Goal: Task Accomplishment & Management: Use online tool/utility

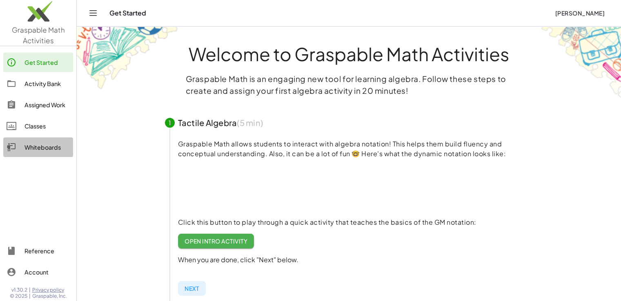
click at [51, 148] on div "Whiteboards" at bounding box center [46, 148] width 45 height 10
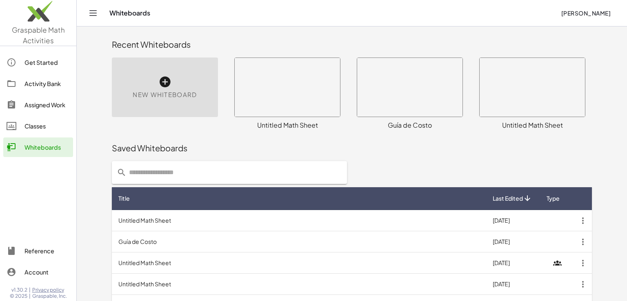
click at [164, 82] on icon at bounding box center [164, 82] width 13 height 13
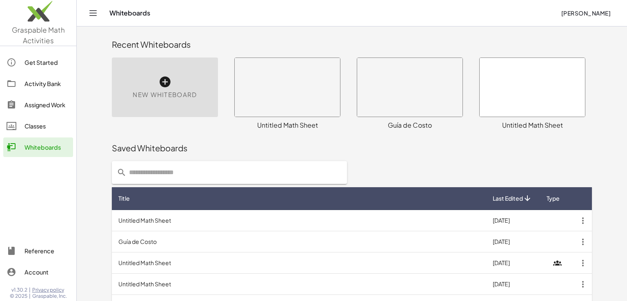
click at [164, 82] on icon at bounding box center [164, 82] width 13 height 13
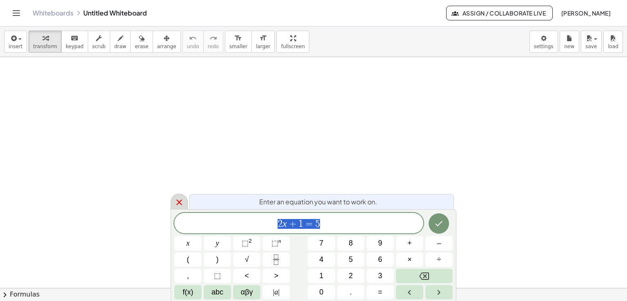
click at [174, 198] on icon at bounding box center [179, 203] width 10 height 10
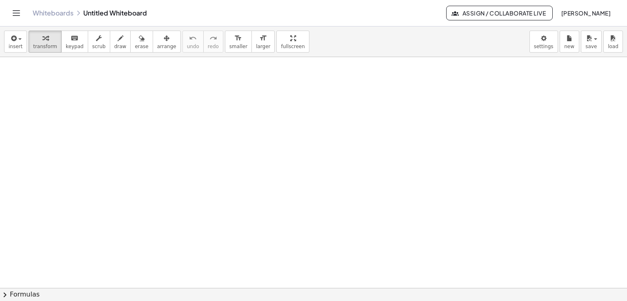
click at [569, 15] on span "[PERSON_NAME]" at bounding box center [586, 12] width 50 height 7
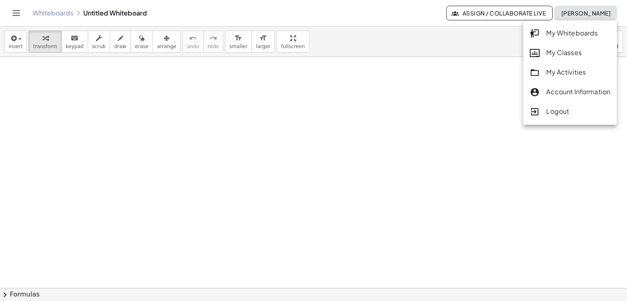
click at [465, 84] on div at bounding box center [313, 288] width 627 height 463
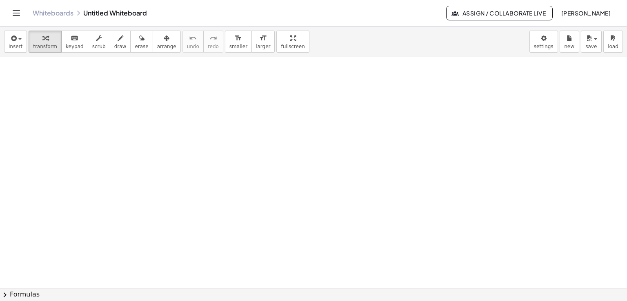
click at [462, 10] on span "Assign / Collaborate Live" at bounding box center [499, 12] width 93 height 7
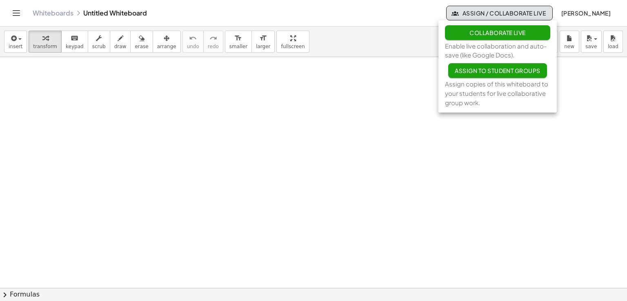
click at [459, 71] on span "Assign to Student Groups" at bounding box center [498, 70] width 86 height 7
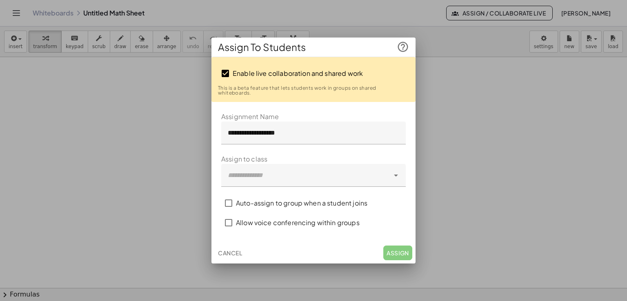
click at [231, 252] on span "Cancel" at bounding box center [230, 252] width 24 height 7
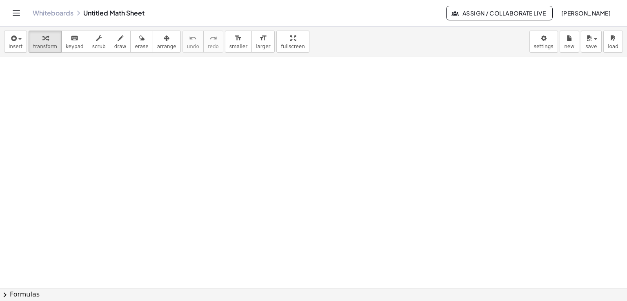
click at [496, 13] on span "Assign / Collaborate Live" at bounding box center [499, 12] width 93 height 7
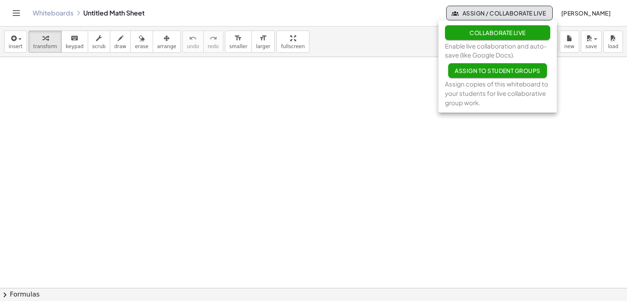
click at [478, 34] on span "Collaborate Live" at bounding box center [498, 32] width 56 height 7
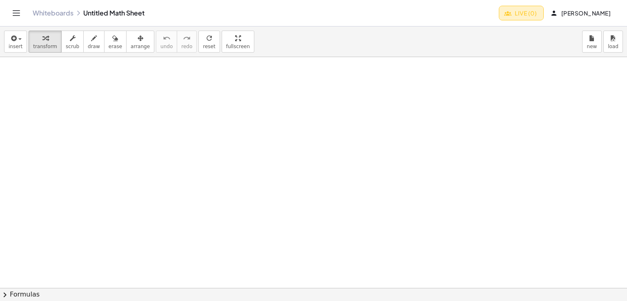
click at [529, 15] on span "Live (0)" at bounding box center [521, 12] width 31 height 7
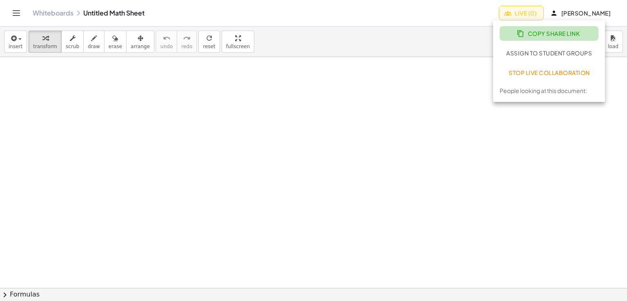
click at [528, 35] on span "Copy Share Link" at bounding box center [549, 33] width 61 height 7
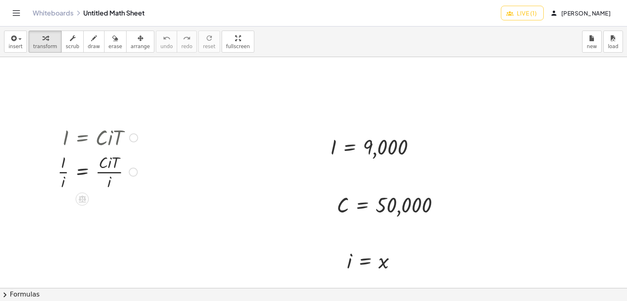
click at [122, 167] on div at bounding box center [97, 171] width 88 height 41
click at [136, 173] on div at bounding box center [133, 172] width 9 height 9
drag, startPoint x: 134, startPoint y: 175, endPoint x: 132, endPoint y: 181, distance: 6.8
click at [82, 172] on div "· I · i = · C · i · T · i Transform line Copy line as LaTeX Copy derivation as …" at bounding box center [82, 172] width 0 height 0
click at [102, 142] on div at bounding box center [97, 137] width 88 height 28
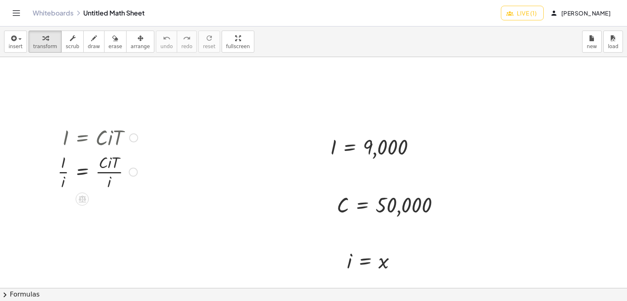
click at [101, 143] on div at bounding box center [97, 137] width 88 height 28
click at [225, 76] on div "insert select one: Math Expression Function Text transform scrub draw erase arr…" at bounding box center [313, 164] width 627 height 275
click at [169, 121] on div at bounding box center [313, 288] width 627 height 463
click at [201, 139] on div at bounding box center [313, 288] width 627 height 463
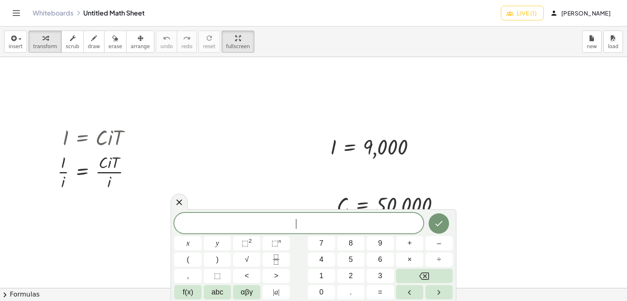
click at [201, 139] on div at bounding box center [313, 288] width 627 height 463
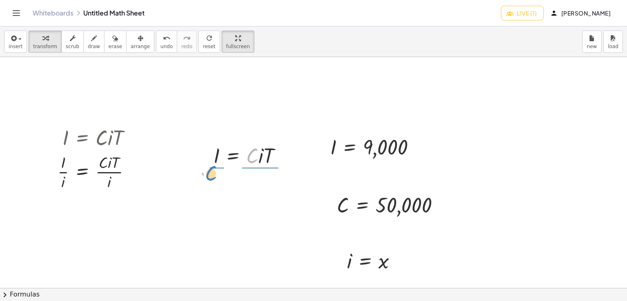
drag, startPoint x: 250, startPoint y: 160, endPoint x: 209, endPoint y: 178, distance: 44.8
drag, startPoint x: 266, startPoint y: 181, endPoint x: 220, endPoint y: 202, distance: 50.8
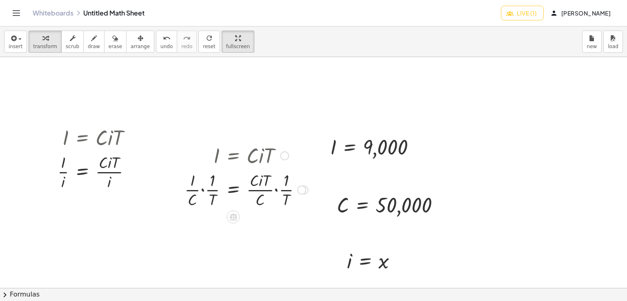
click at [213, 189] on div at bounding box center [246, 189] width 132 height 41
click at [204, 191] on div at bounding box center [246, 189] width 132 height 41
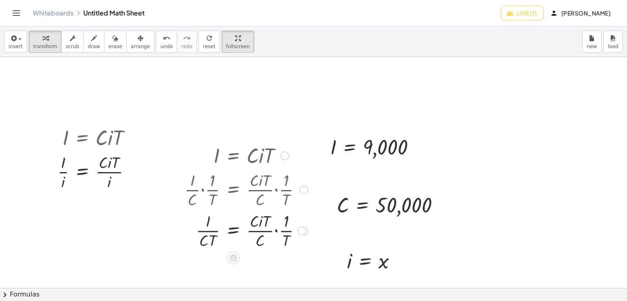
click at [274, 232] on div at bounding box center [246, 230] width 132 height 41
click at [260, 232] on div at bounding box center [246, 230] width 132 height 41
click at [255, 232] on div at bounding box center [246, 230] width 132 height 41
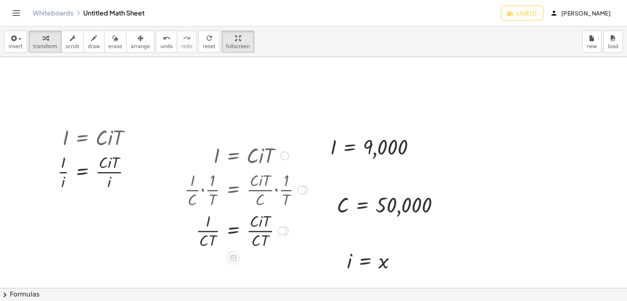
click at [255, 232] on div at bounding box center [246, 230] width 132 height 41
click at [256, 244] on div at bounding box center [246, 230] width 132 height 41
click at [255, 224] on div at bounding box center [246, 230] width 132 height 41
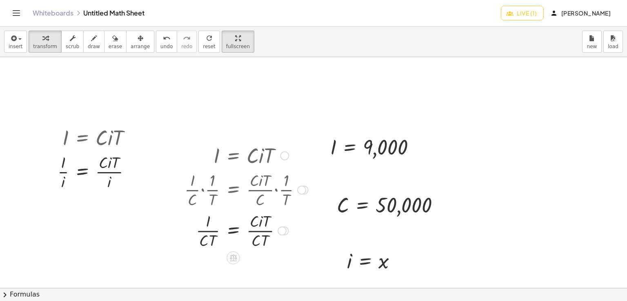
click at [255, 224] on div at bounding box center [246, 230] width 132 height 41
click at [265, 224] on div at bounding box center [246, 230] width 132 height 41
drag, startPoint x: 281, startPoint y: 242, endPoint x: 292, endPoint y: 223, distance: 22.3
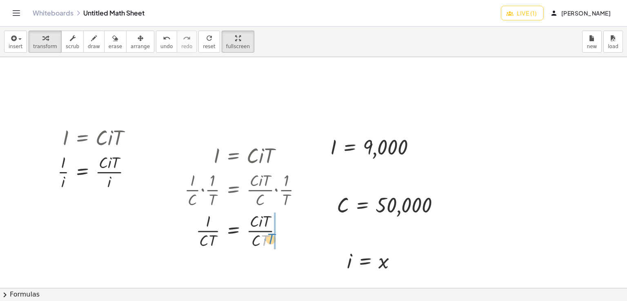
click at [292, 224] on div at bounding box center [246, 230] width 132 height 41
click at [276, 232] on div at bounding box center [246, 230] width 132 height 41
click at [266, 231] on div at bounding box center [246, 230] width 132 height 41
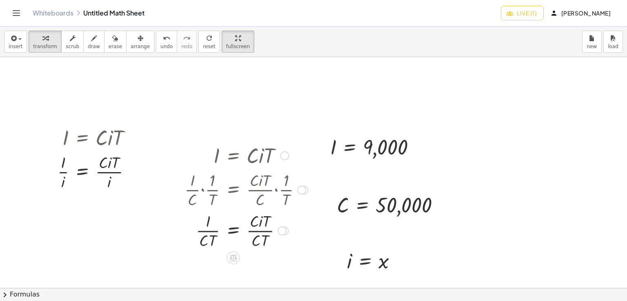
click at [266, 231] on div at bounding box center [246, 230] width 132 height 41
click at [266, 238] on div at bounding box center [246, 230] width 132 height 41
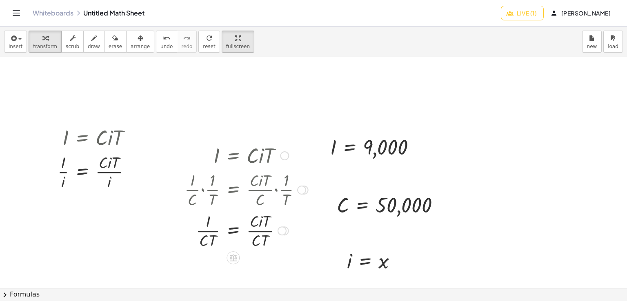
click at [253, 231] on div at bounding box center [246, 230] width 132 height 41
click at [258, 223] on div at bounding box center [246, 230] width 132 height 41
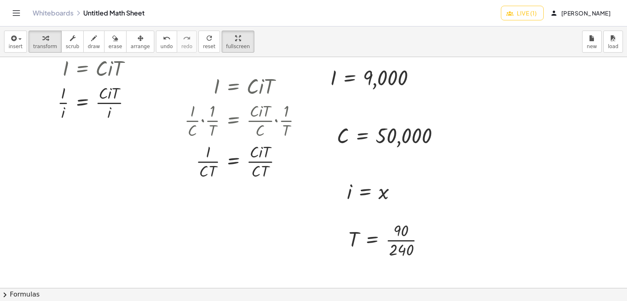
scroll to position [84, 0]
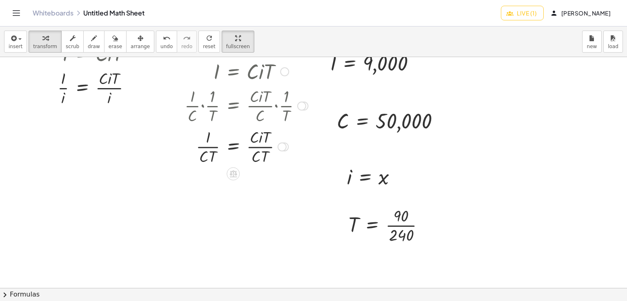
click at [256, 154] on div at bounding box center [246, 146] width 132 height 41
drag, startPoint x: 254, startPoint y: 143, endPoint x: 254, endPoint y: 138, distance: 5.3
drag, startPoint x: 256, startPoint y: 196, endPoint x: 261, endPoint y: 171, distance: 24.9
